Goal: Transaction & Acquisition: Purchase product/service

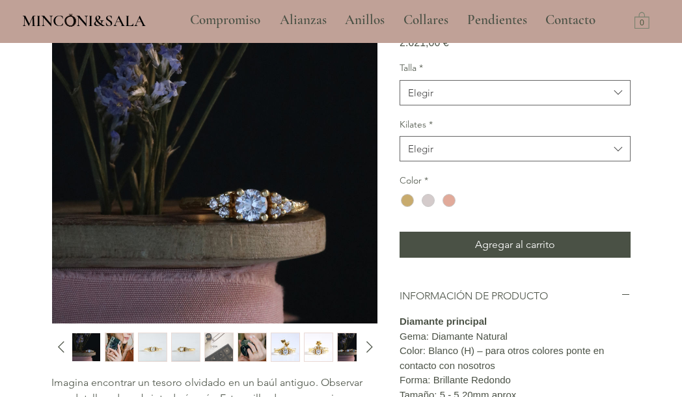
scroll to position [148, 0]
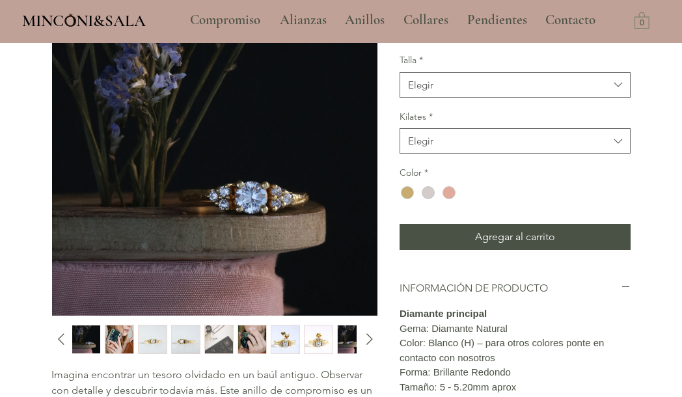
click at [116, 329] on img "2 / 10" at bounding box center [119, 340] width 28 height 28
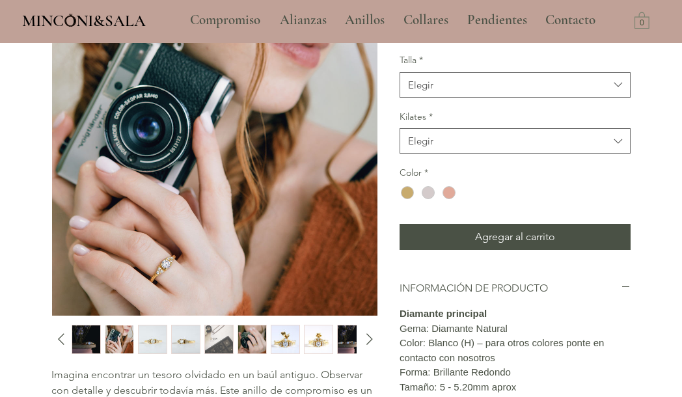
click at [149, 336] on img "3 / 10" at bounding box center [153, 340] width 28 height 28
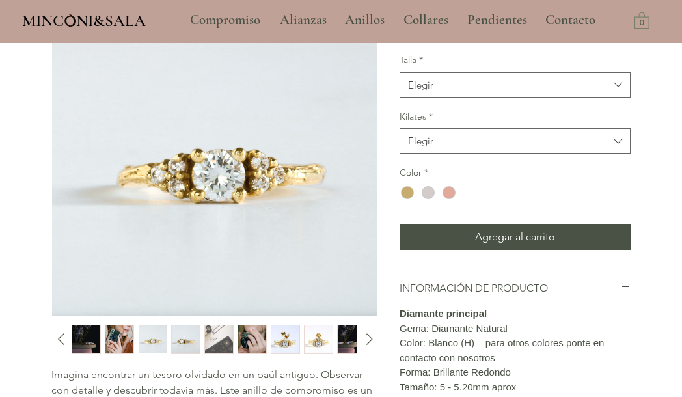
click at [186, 338] on img "4 / 10" at bounding box center [186, 340] width 28 height 28
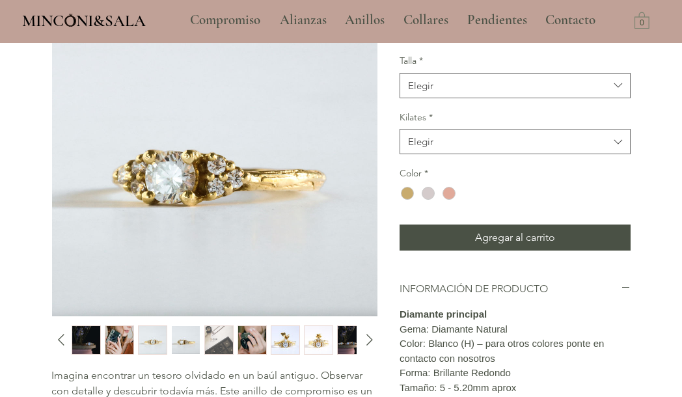
click at [210, 337] on img "5 / 10" at bounding box center [219, 340] width 28 height 28
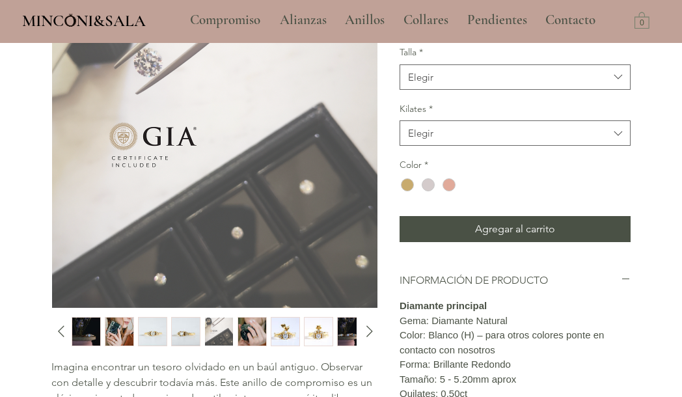
scroll to position [156, 0]
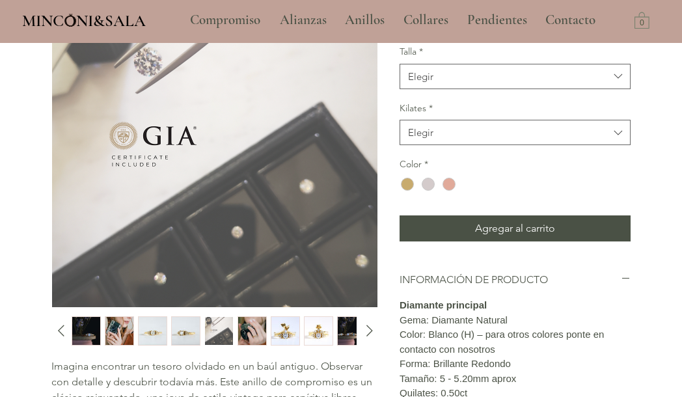
click at [248, 333] on img "6 / 10" at bounding box center [252, 331] width 28 height 28
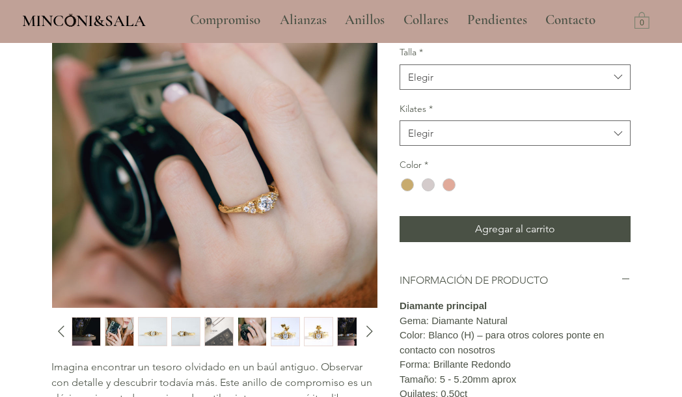
scroll to position [150, 0]
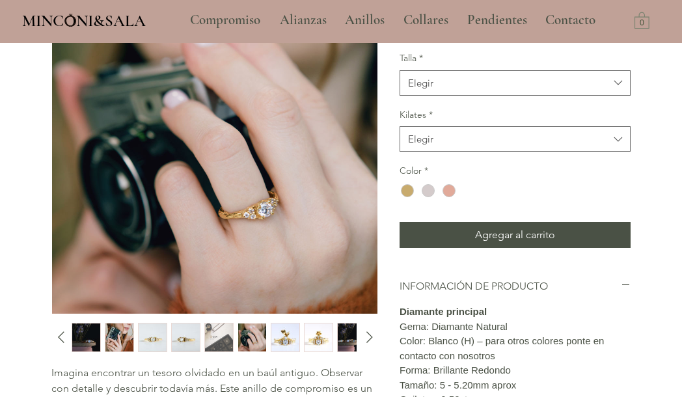
click at [286, 335] on img "7 / 10" at bounding box center [285, 338] width 28 height 28
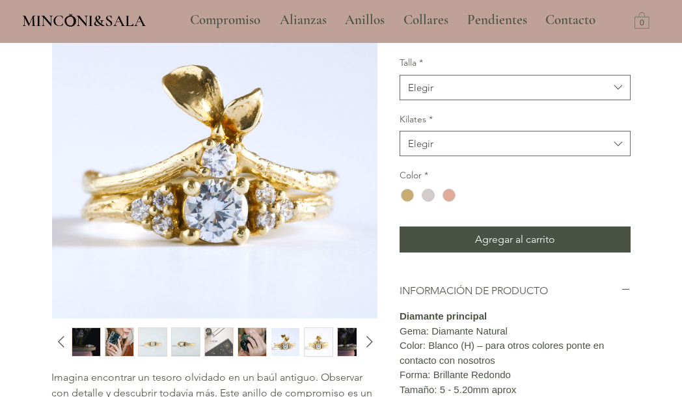
scroll to position [144, 0]
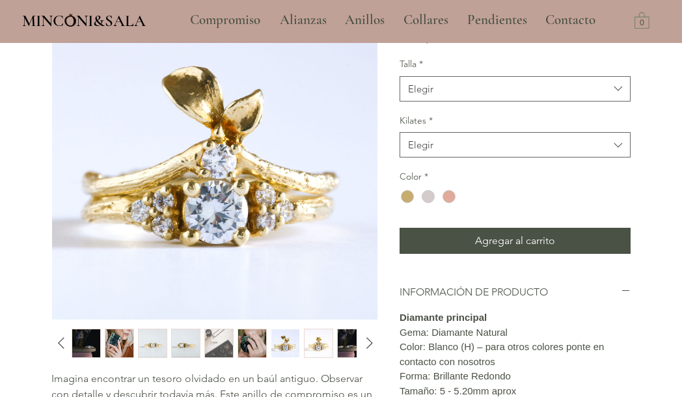
click at [289, 341] on img "7 / 10" at bounding box center [285, 343] width 28 height 28
click at [247, 337] on img "6 / 10" at bounding box center [252, 343] width 28 height 28
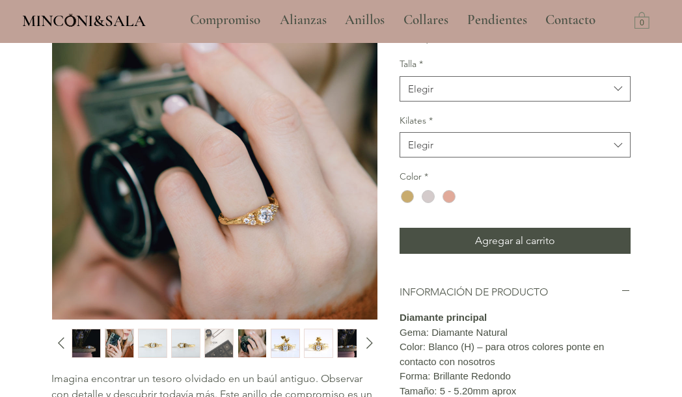
click at [283, 339] on img "7 / 10" at bounding box center [285, 343] width 28 height 28
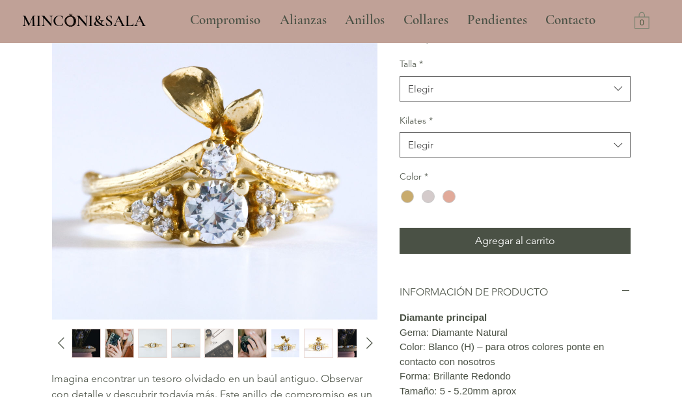
click at [316, 343] on img "8 / 10" at bounding box center [319, 343] width 28 height 28
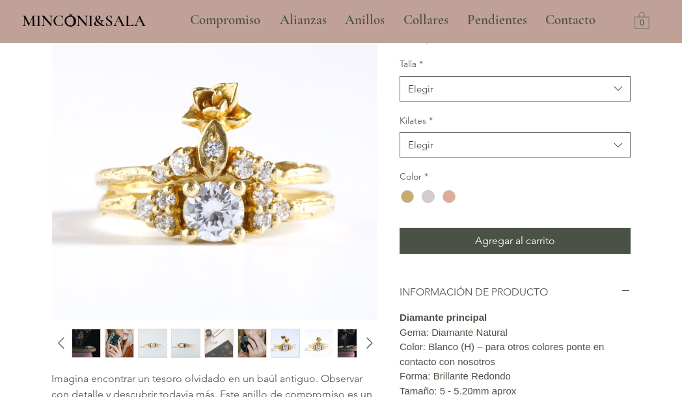
click at [346, 344] on img "9 / 10" at bounding box center [352, 343] width 28 height 28
